Goal: Task Accomplishment & Management: Manage account settings

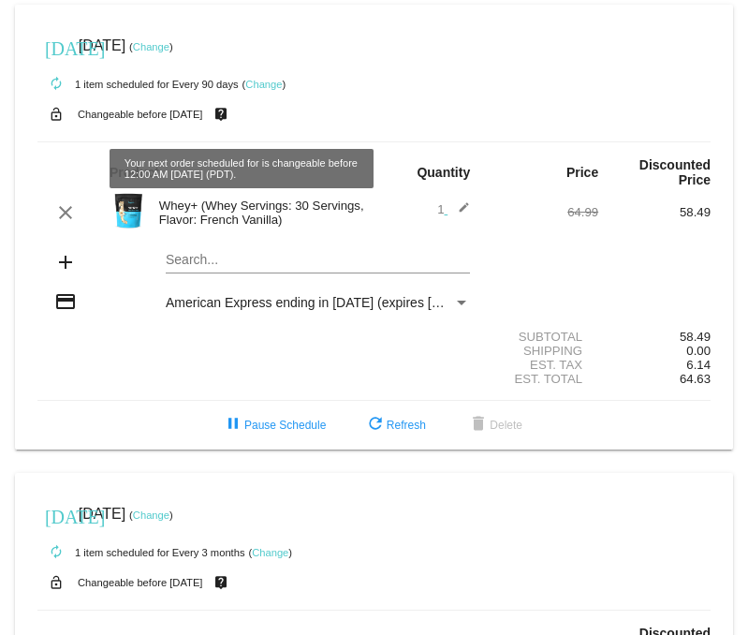
click at [184, 37] on div "[DATE] [DATE] ( Change )" at bounding box center [373, 45] width 673 height 37
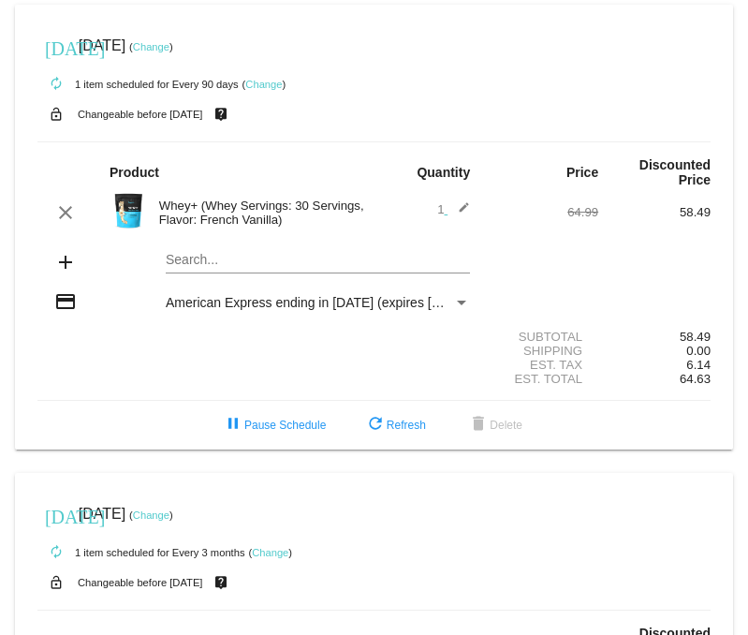
click at [170, 44] on link "Change" at bounding box center [151, 46] width 37 height 11
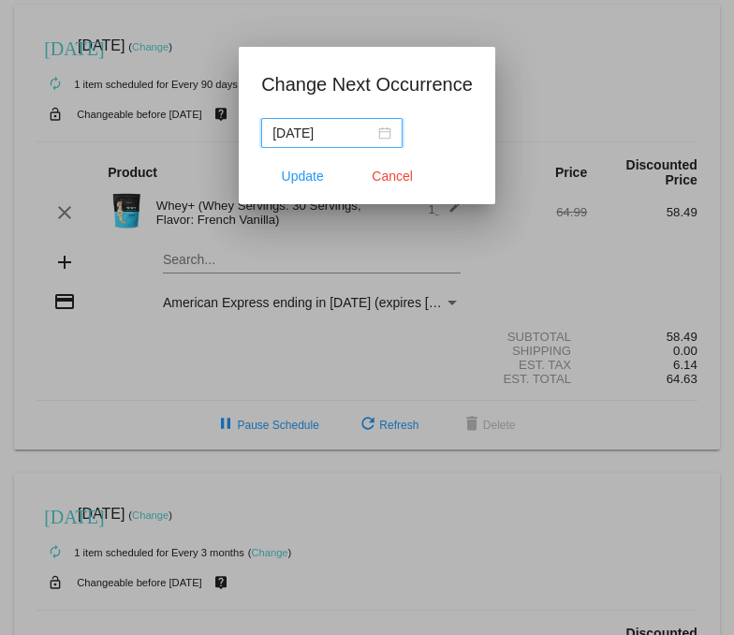
click at [378, 131] on nz-date-picker "[DATE]" at bounding box center [331, 133] width 141 height 30
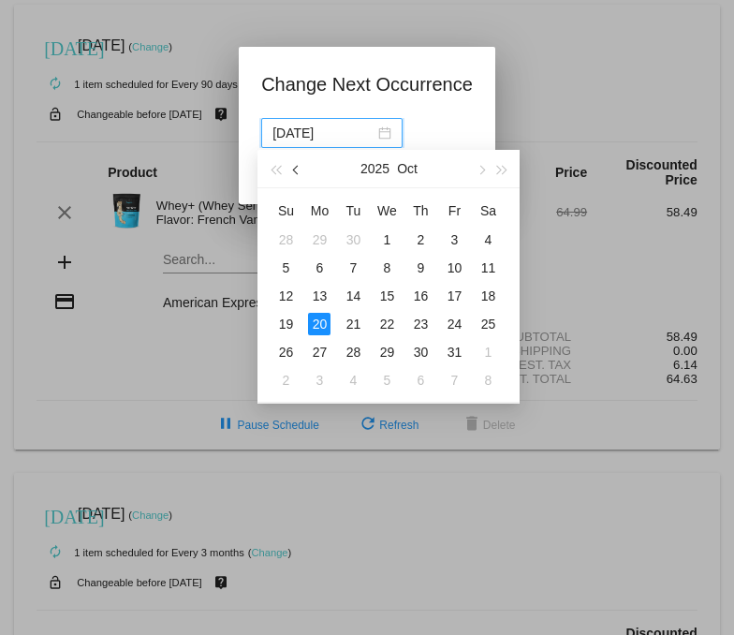
click at [290, 170] on button "button" at bounding box center [297, 168] width 21 height 37
click at [294, 168] on span "button" at bounding box center [296, 170] width 9 height 9
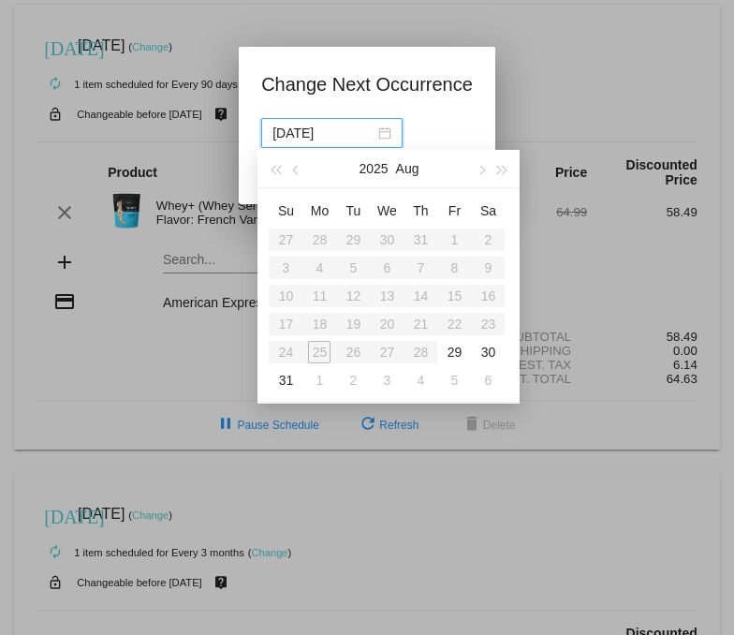
click at [557, 126] on div at bounding box center [367, 317] width 734 height 635
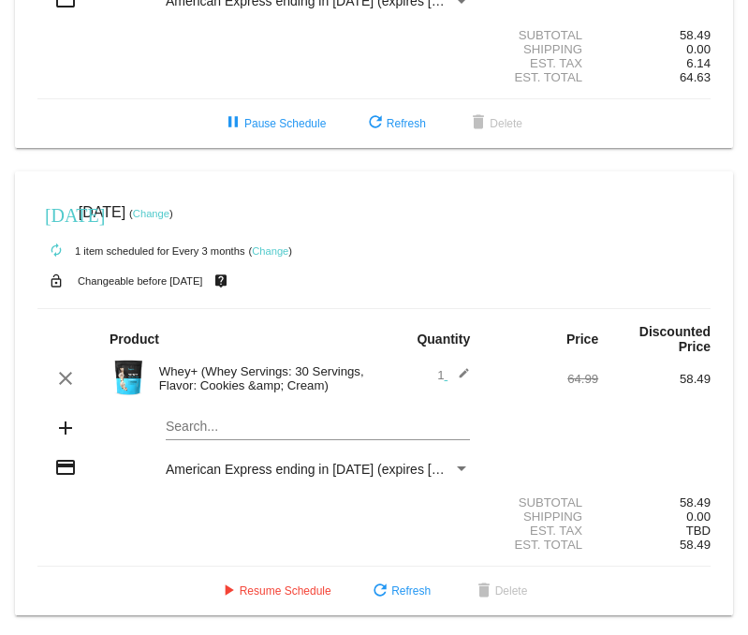
scroll to position [311, 0]
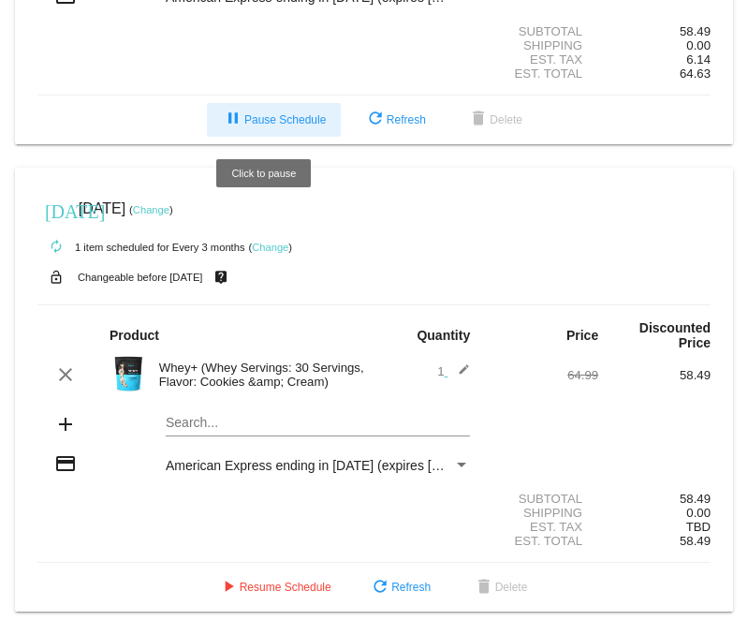
click at [273, 117] on span "pause Pause Schedule" at bounding box center [274, 119] width 104 height 13
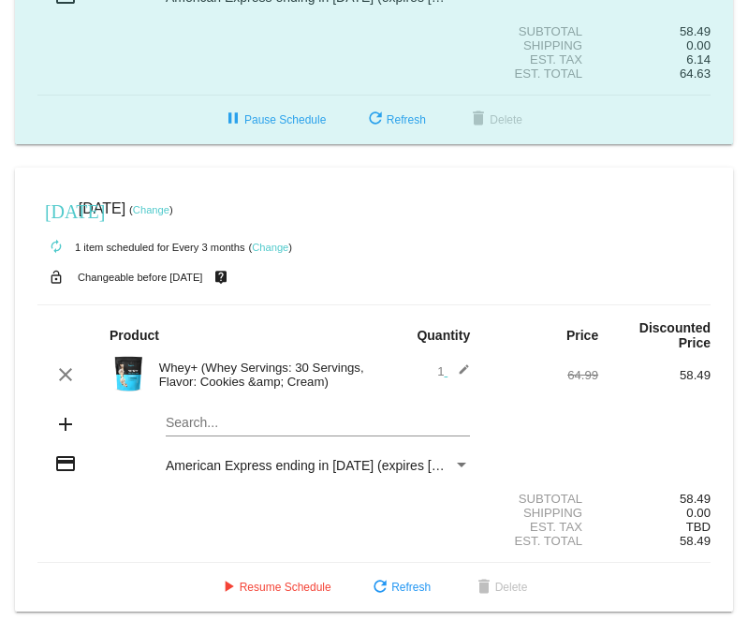
scroll to position [317, 0]
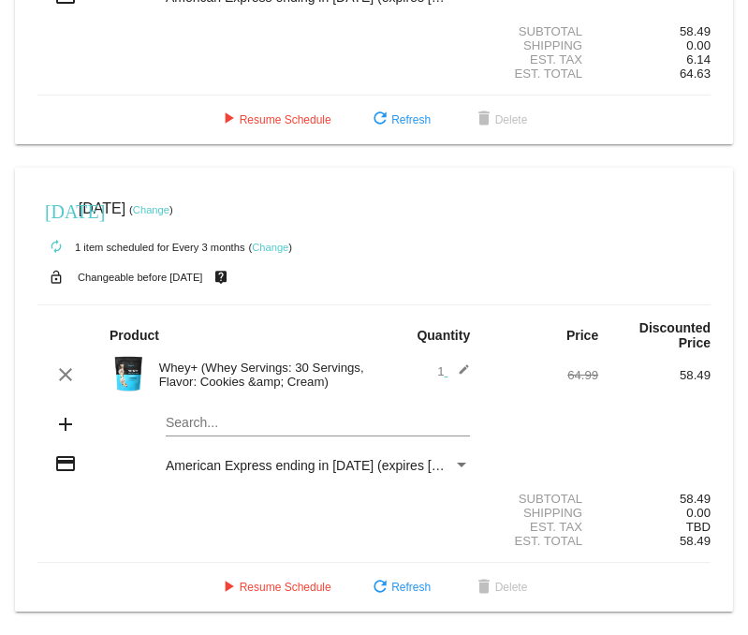
click at [276, 246] on link "Change" at bounding box center [270, 247] width 37 height 11
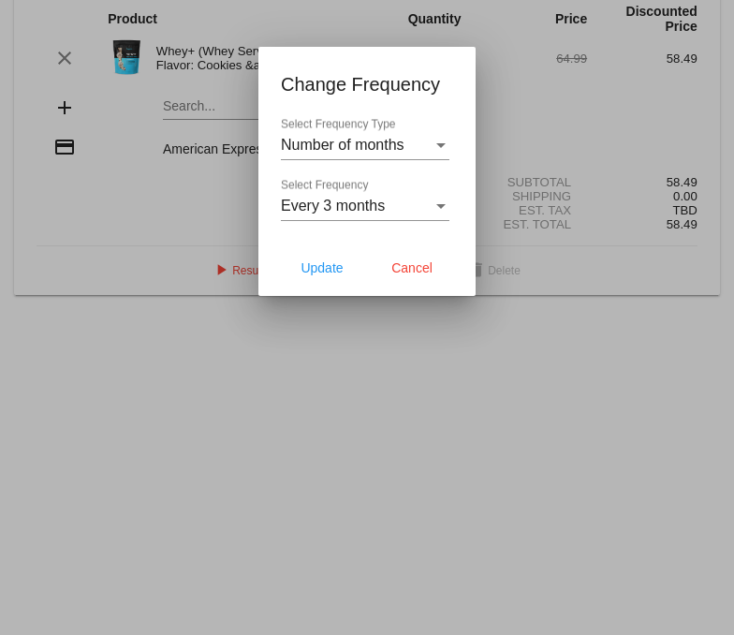
click at [312, 216] on div "Every 3 months Select Frequency" at bounding box center [365, 200] width 169 height 42
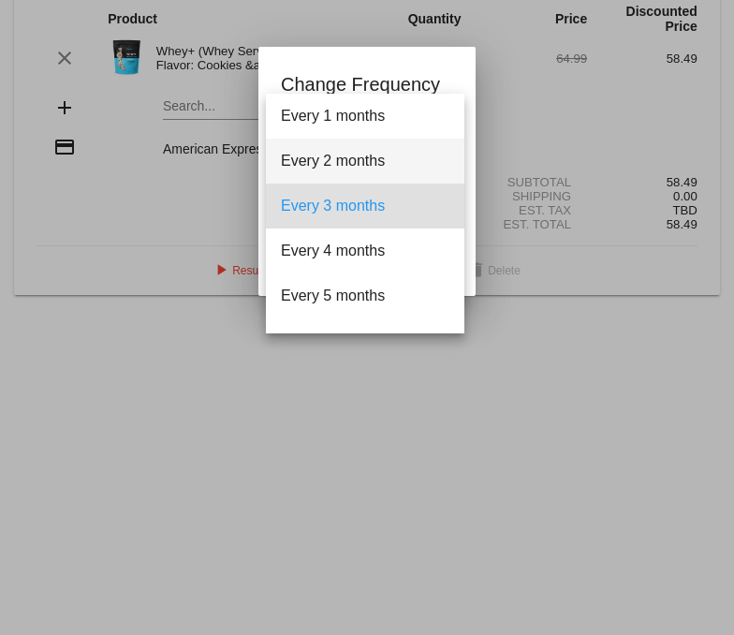
click at [323, 156] on span "Every 2 months" at bounding box center [365, 161] width 169 height 45
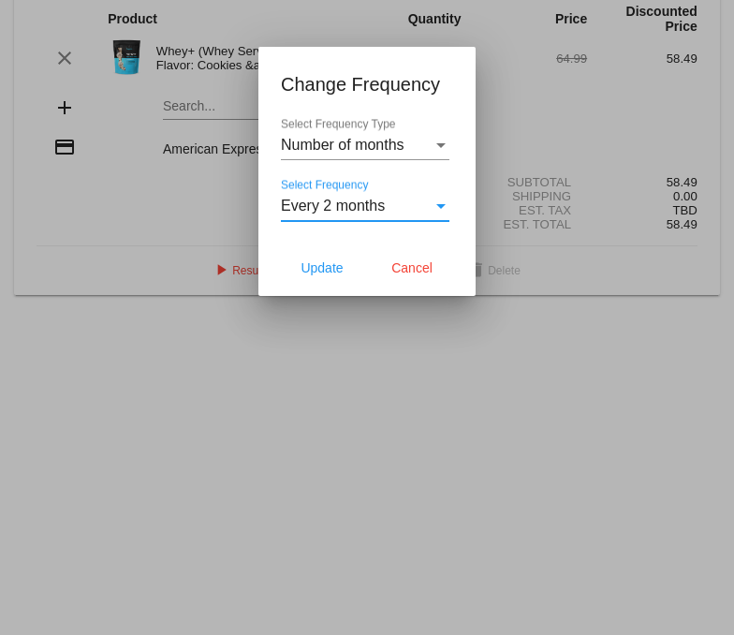
click at [337, 141] on span "Number of months" at bounding box center [343, 145] width 124 height 16
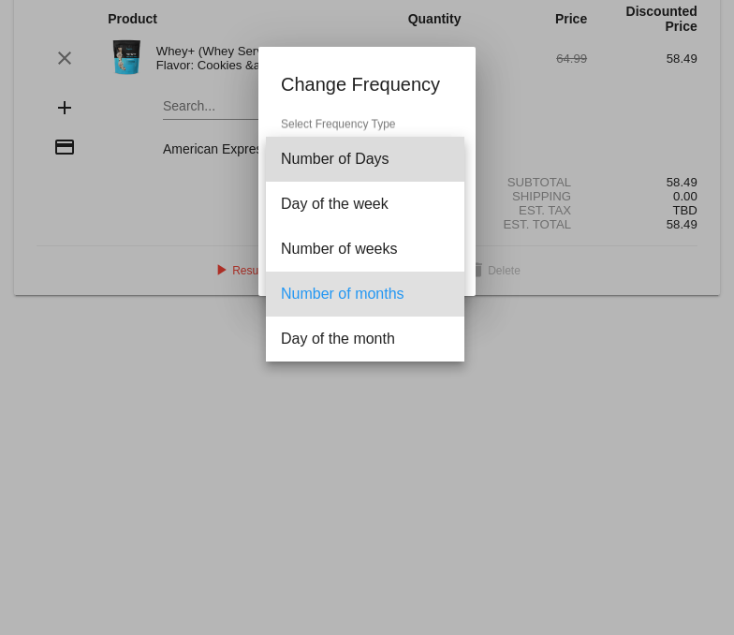
click at [379, 148] on span "Number of Days" at bounding box center [365, 159] width 169 height 45
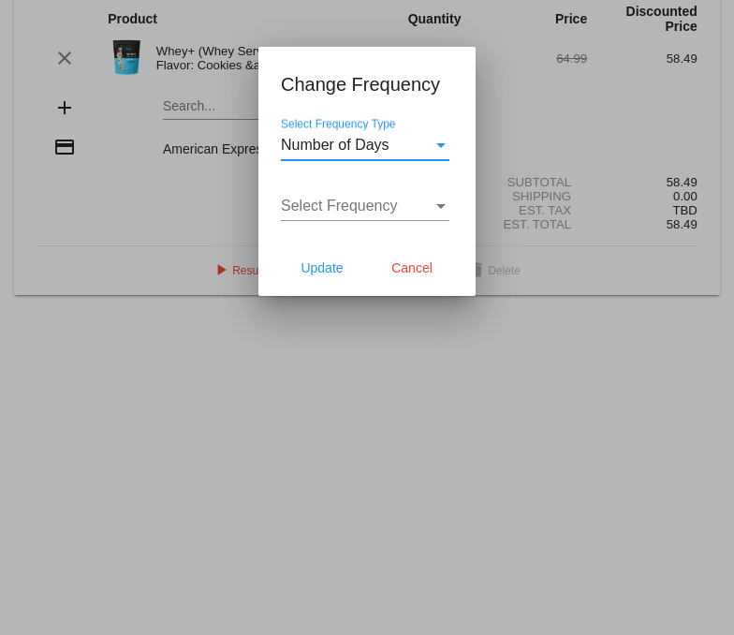
click at [355, 142] on span "Number of Days" at bounding box center [335, 145] width 109 height 16
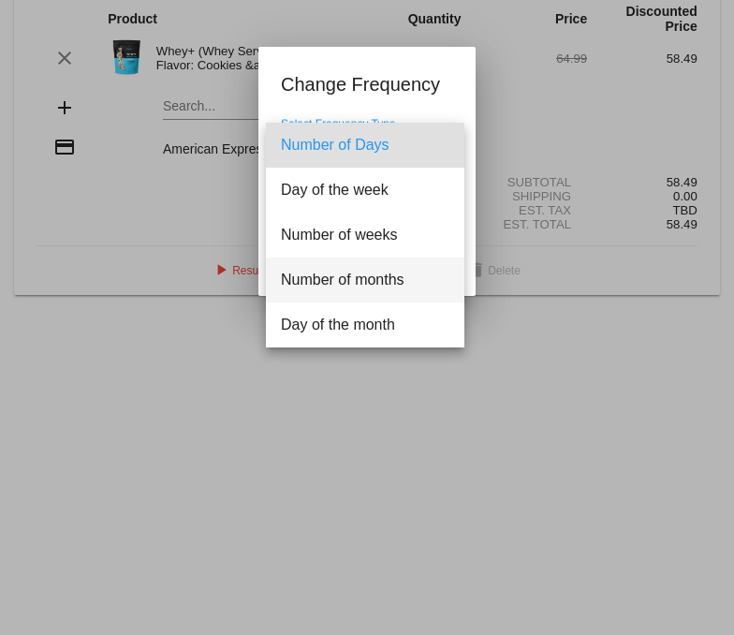
click at [357, 279] on span "Number of months" at bounding box center [365, 280] width 169 height 45
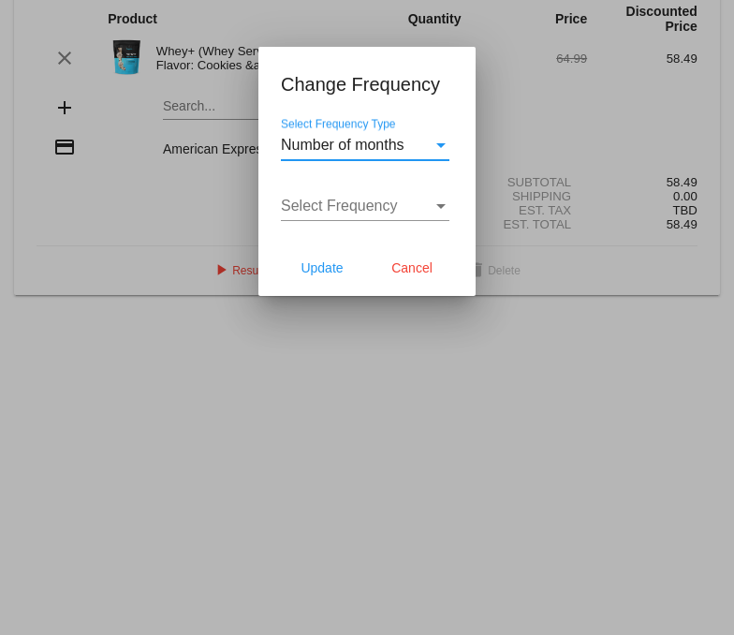
click at [366, 199] on span "Select Frequency" at bounding box center [339, 206] width 117 height 16
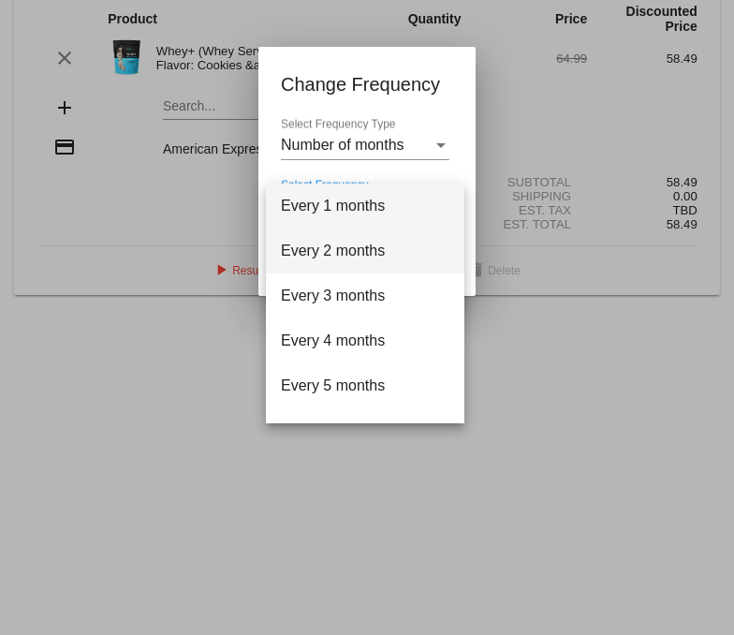
click at [361, 247] on span "Every 2 months" at bounding box center [365, 251] width 169 height 45
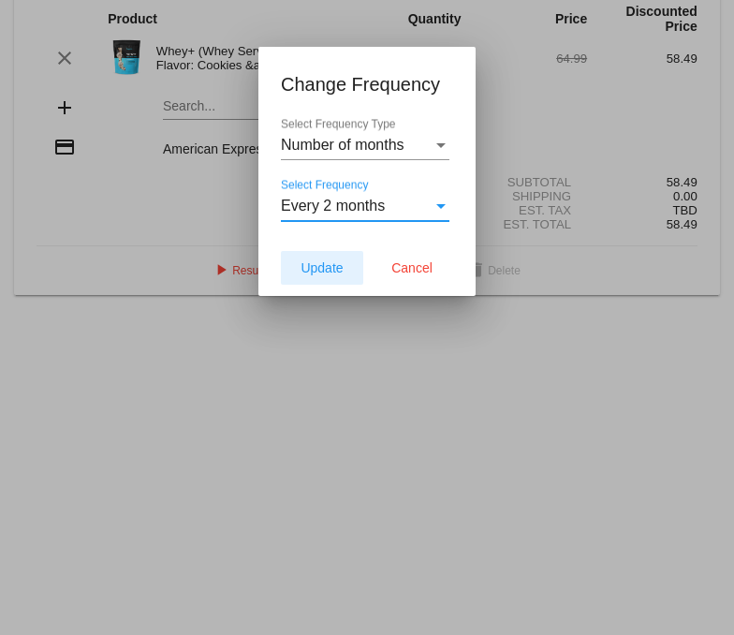
click at [320, 276] on button "Update" at bounding box center [322, 268] width 82 height 34
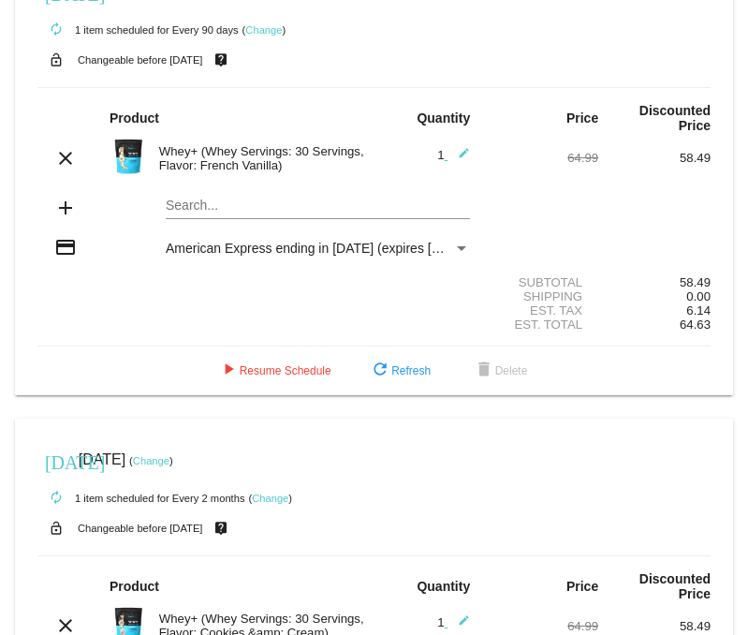
scroll to position [0, 0]
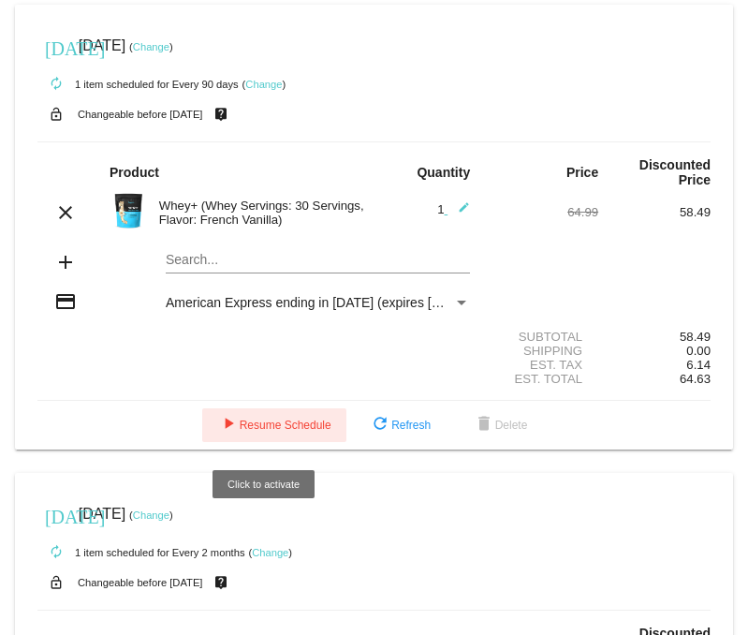
click at [263, 430] on span "play_arrow Resume Schedule" at bounding box center [274, 425] width 114 height 13
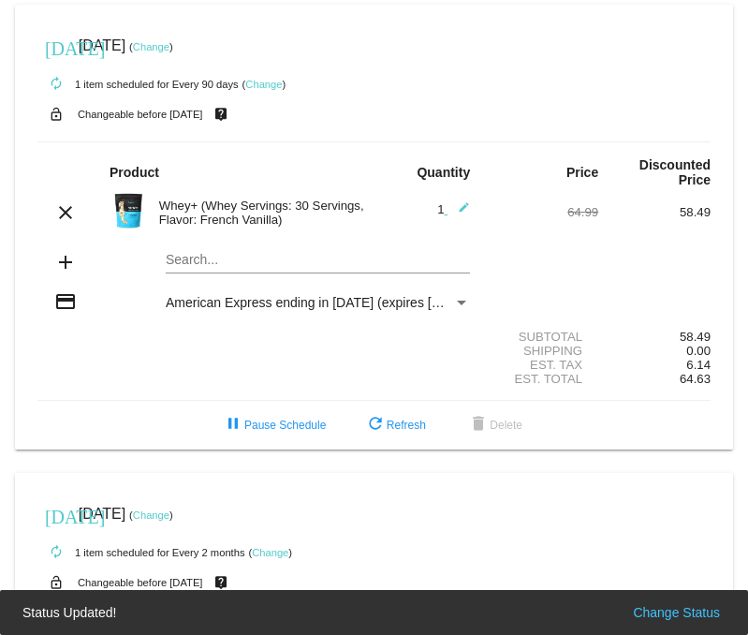
click at [256, 85] on link "Change" at bounding box center [263, 84] width 37 height 11
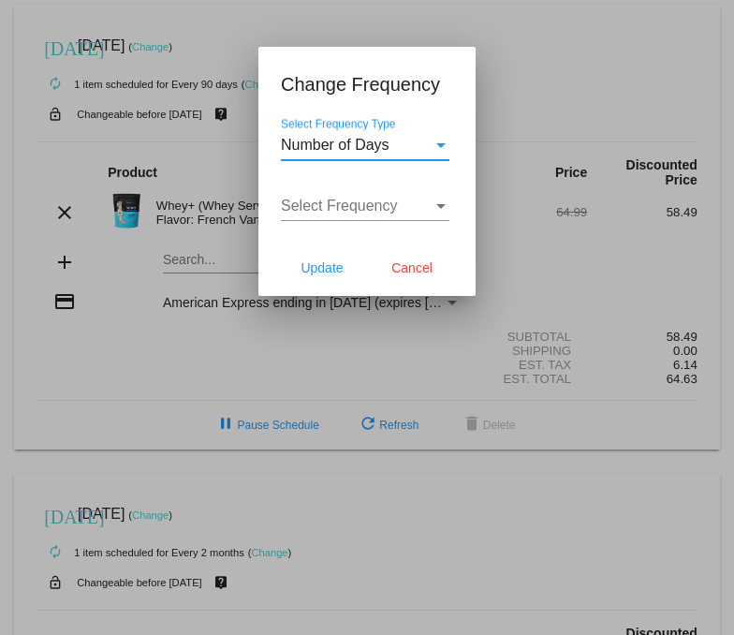
click at [347, 149] on span "Number of Days" at bounding box center [335, 145] width 109 height 16
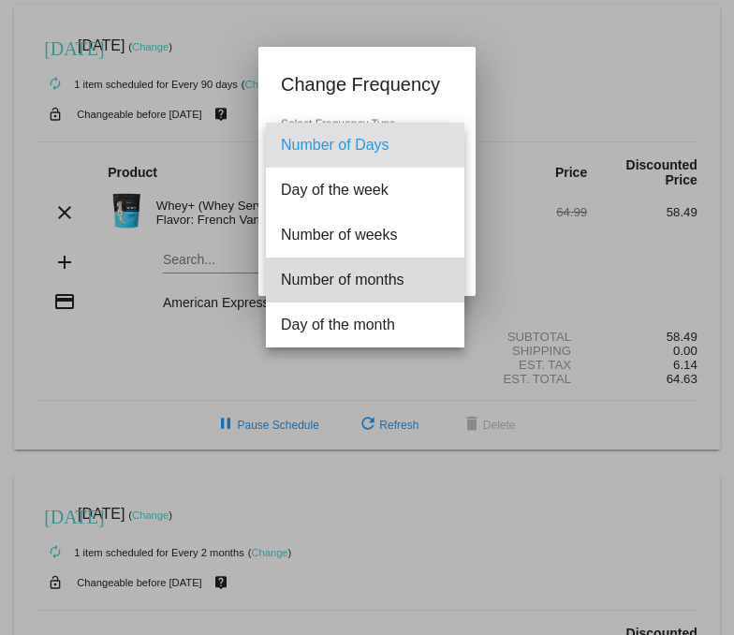
click at [354, 275] on span "Number of months" at bounding box center [365, 280] width 169 height 45
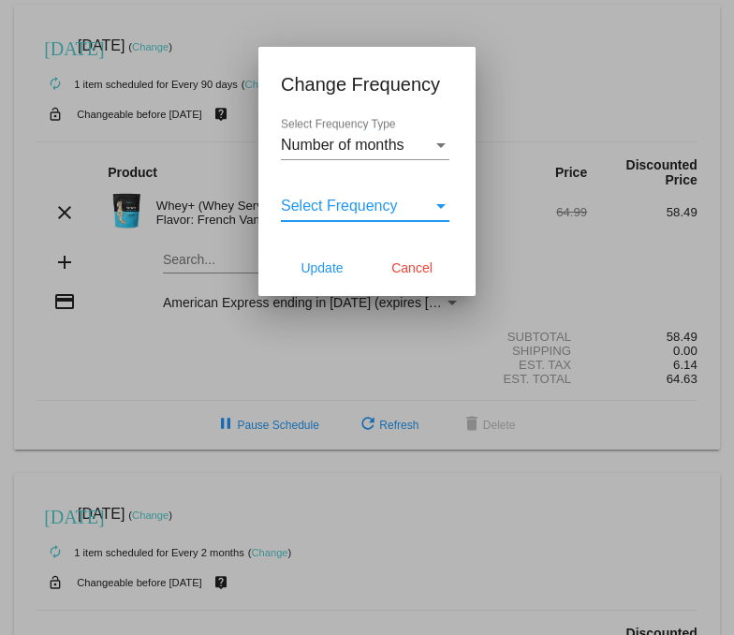
click at [375, 210] on span "Select Frequency" at bounding box center [339, 206] width 117 height 16
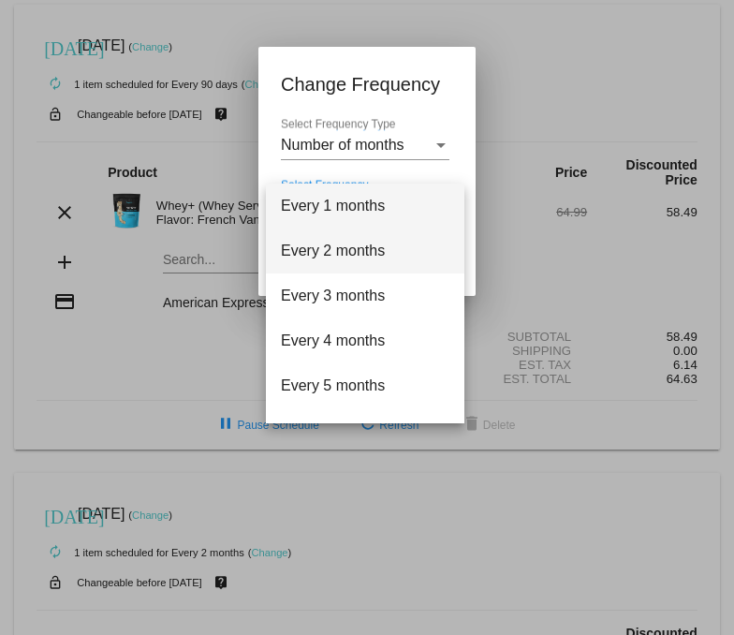
click at [365, 242] on span "Every 2 months" at bounding box center [365, 251] width 169 height 45
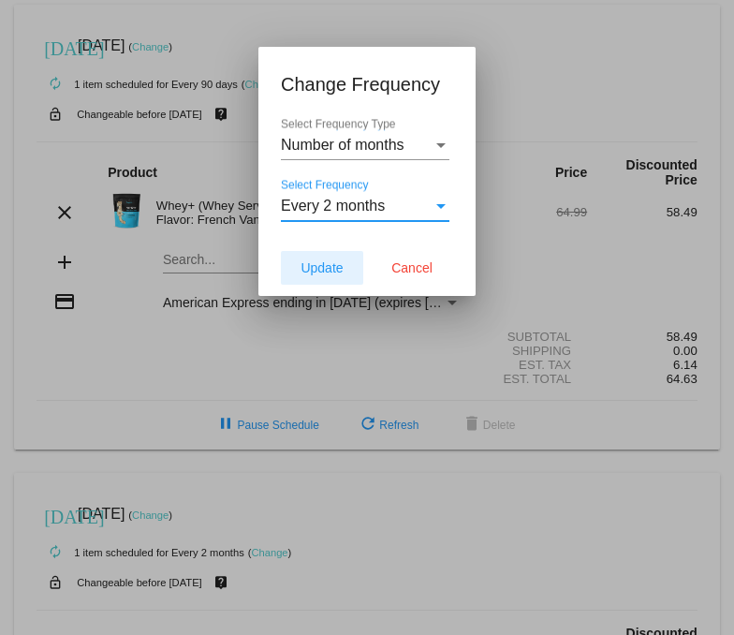
click at [308, 271] on span "Update" at bounding box center [322, 267] width 42 height 15
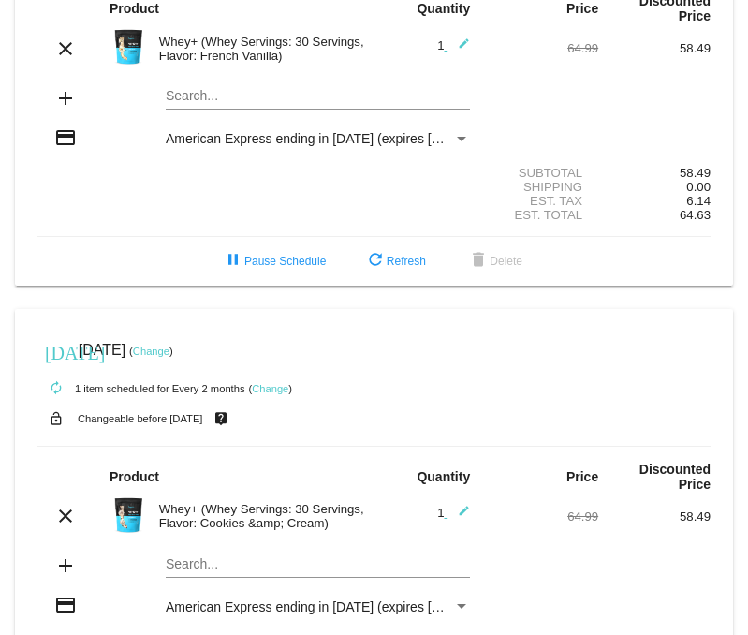
scroll to position [166, 0]
